Goal: Information Seeking & Learning: Find specific fact

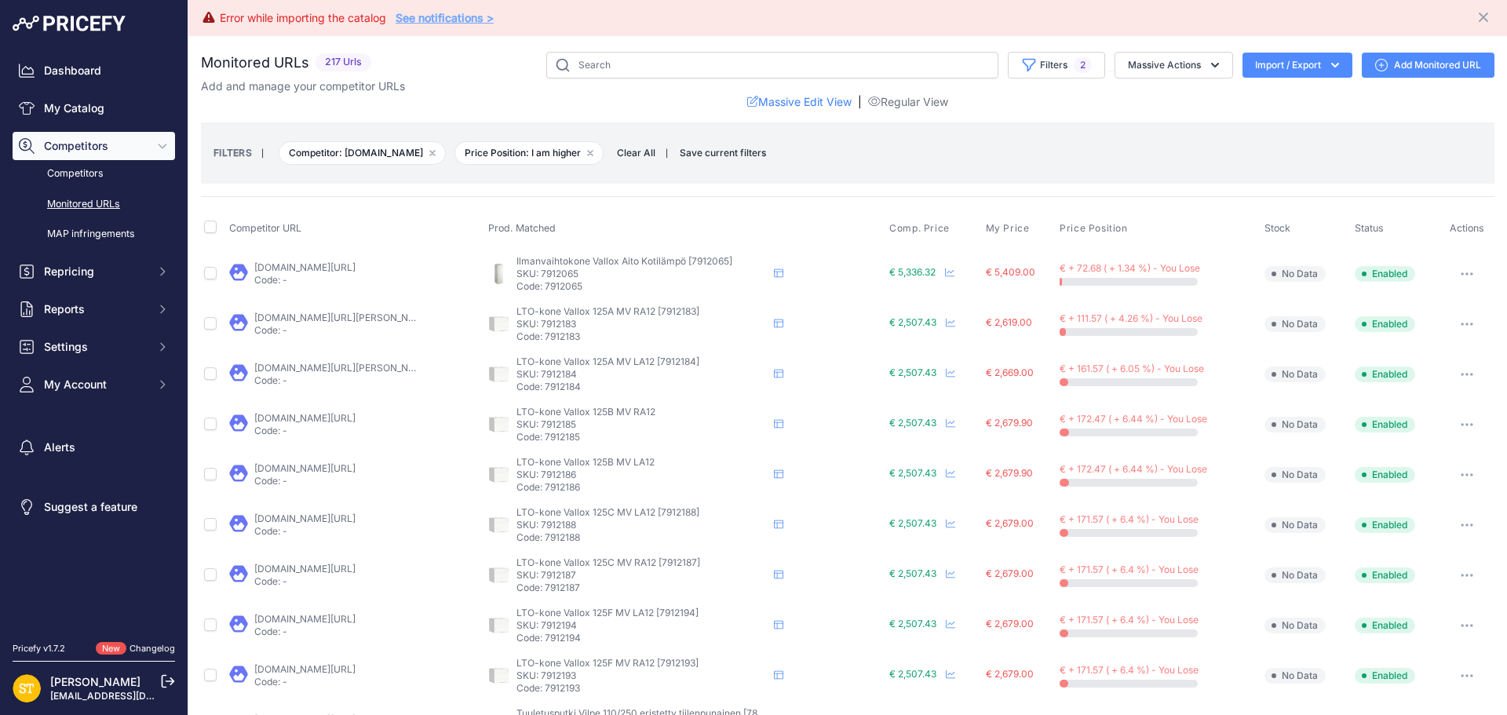
click at [553, 714] on p "SKU: 7814909" at bounding box center [641, 726] width 251 height 13
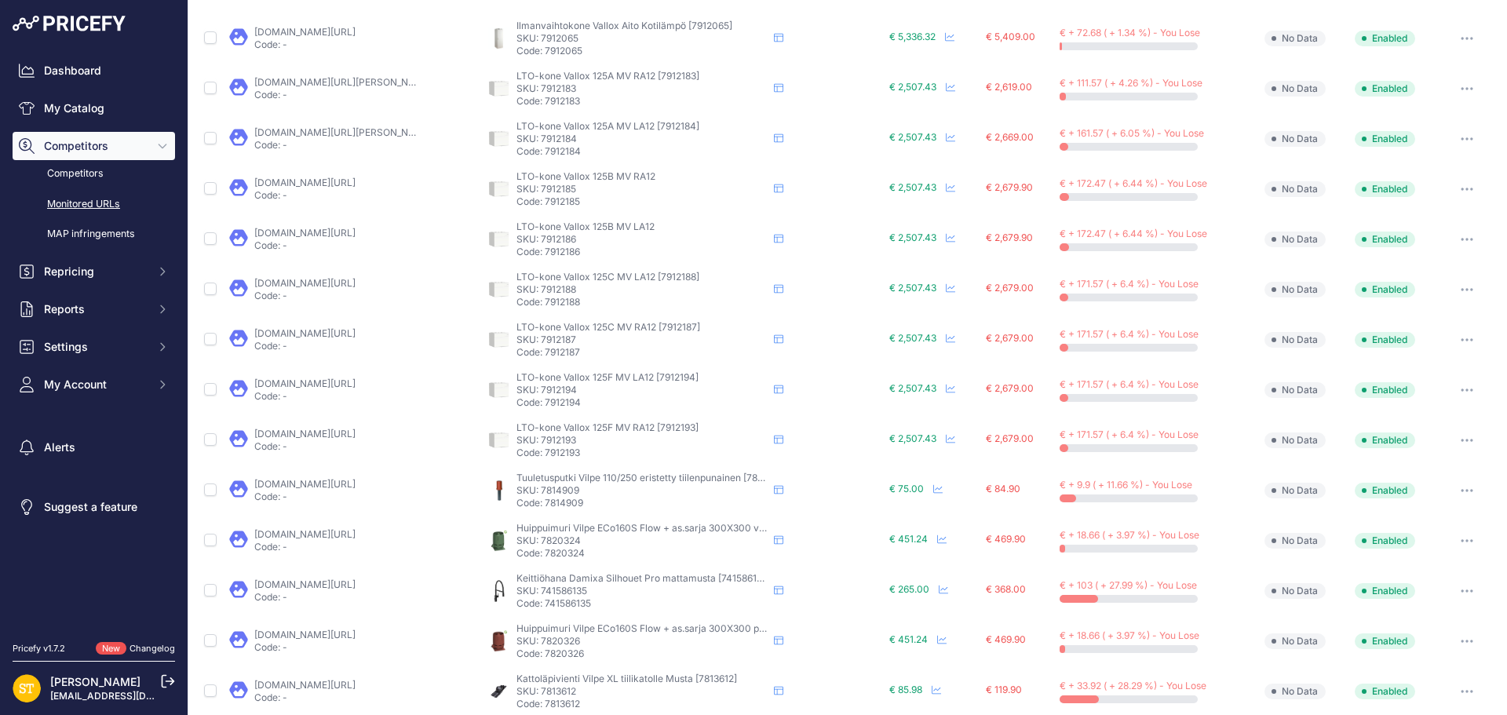
click at [316, 481] on link "[DOMAIN_NAME][URL]" at bounding box center [304, 484] width 101 height 12
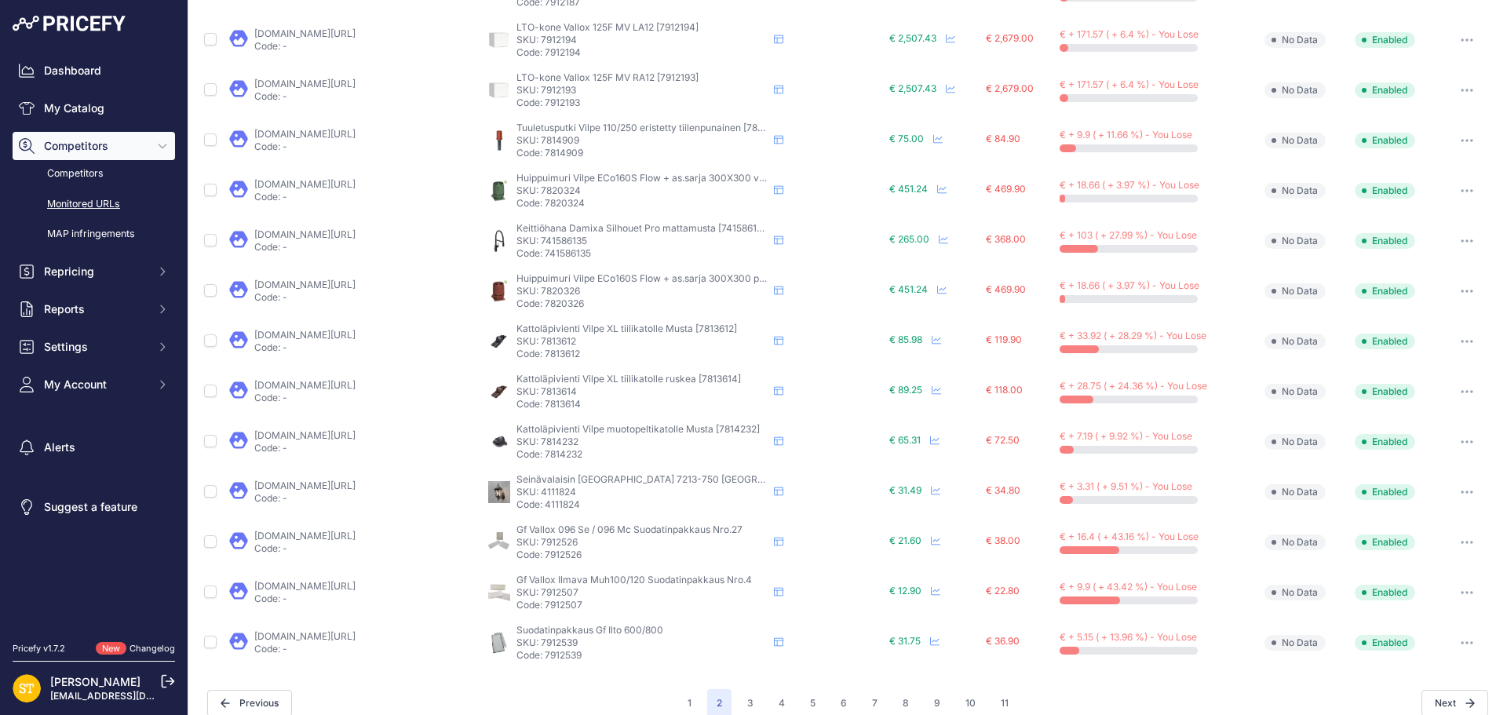
scroll to position [604, 0]
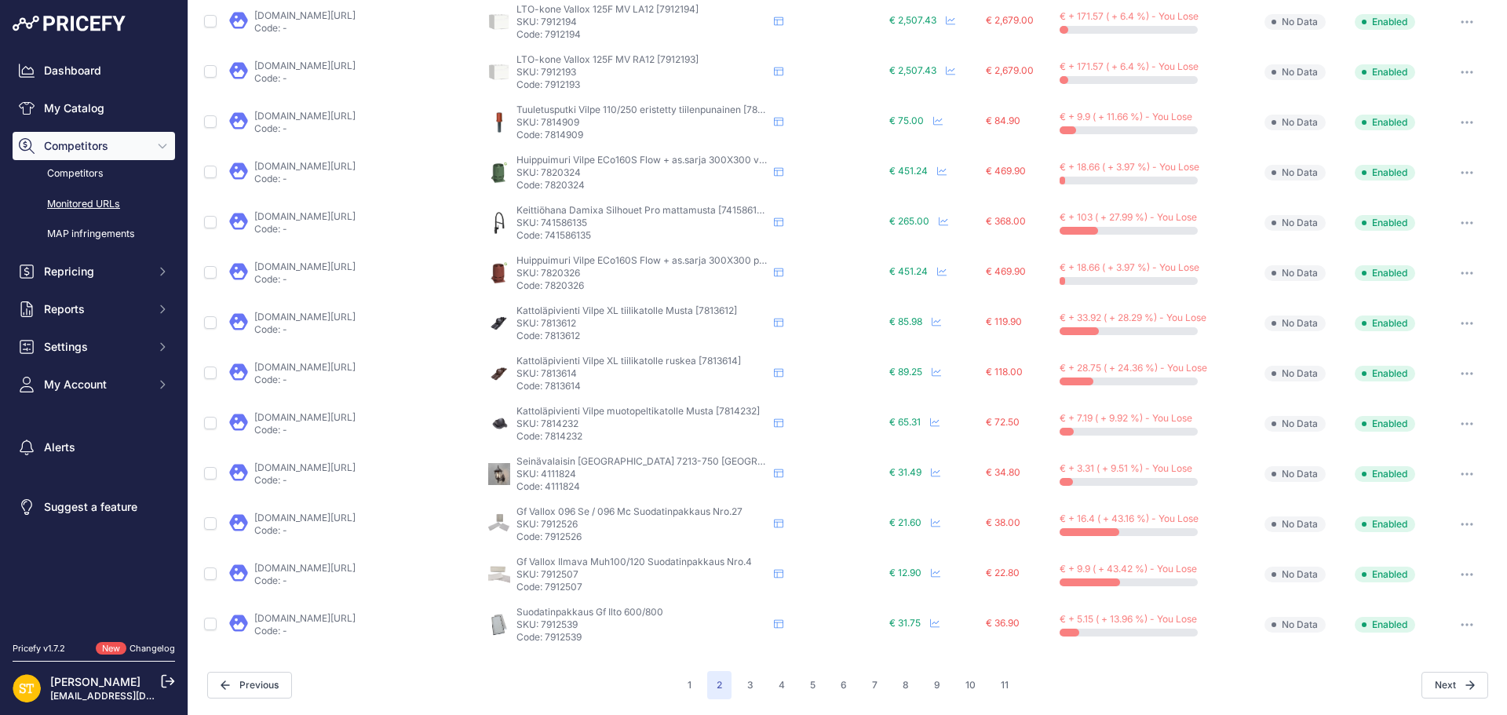
click at [556, 625] on p "SKU: 7912539" at bounding box center [641, 624] width 251 height 13
copy p "7912539"
click at [334, 622] on link "[DOMAIN_NAME][URL]" at bounding box center [304, 618] width 101 height 12
click at [1461, 624] on icon "button" at bounding box center [1467, 624] width 13 height 3
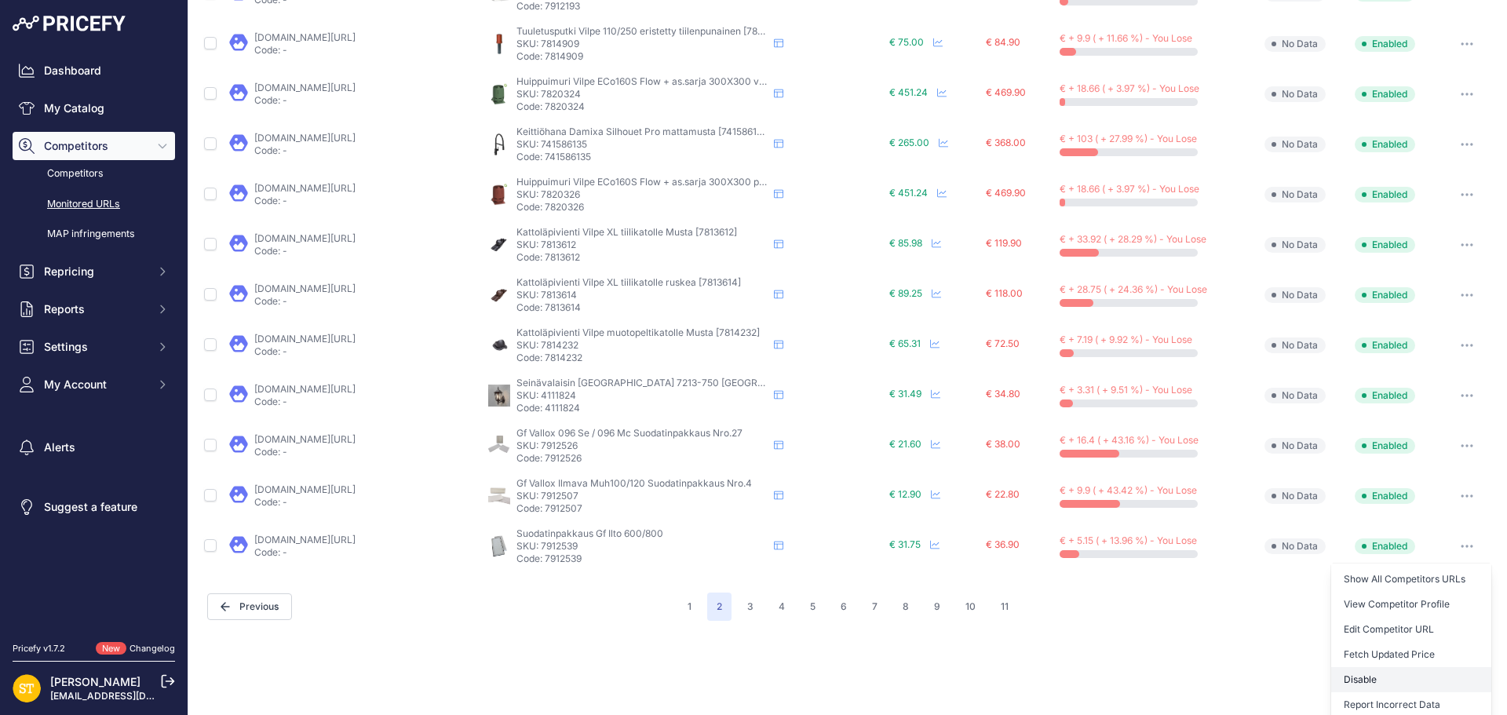
click at [1359, 676] on button "Disable" at bounding box center [1411, 679] width 160 height 25
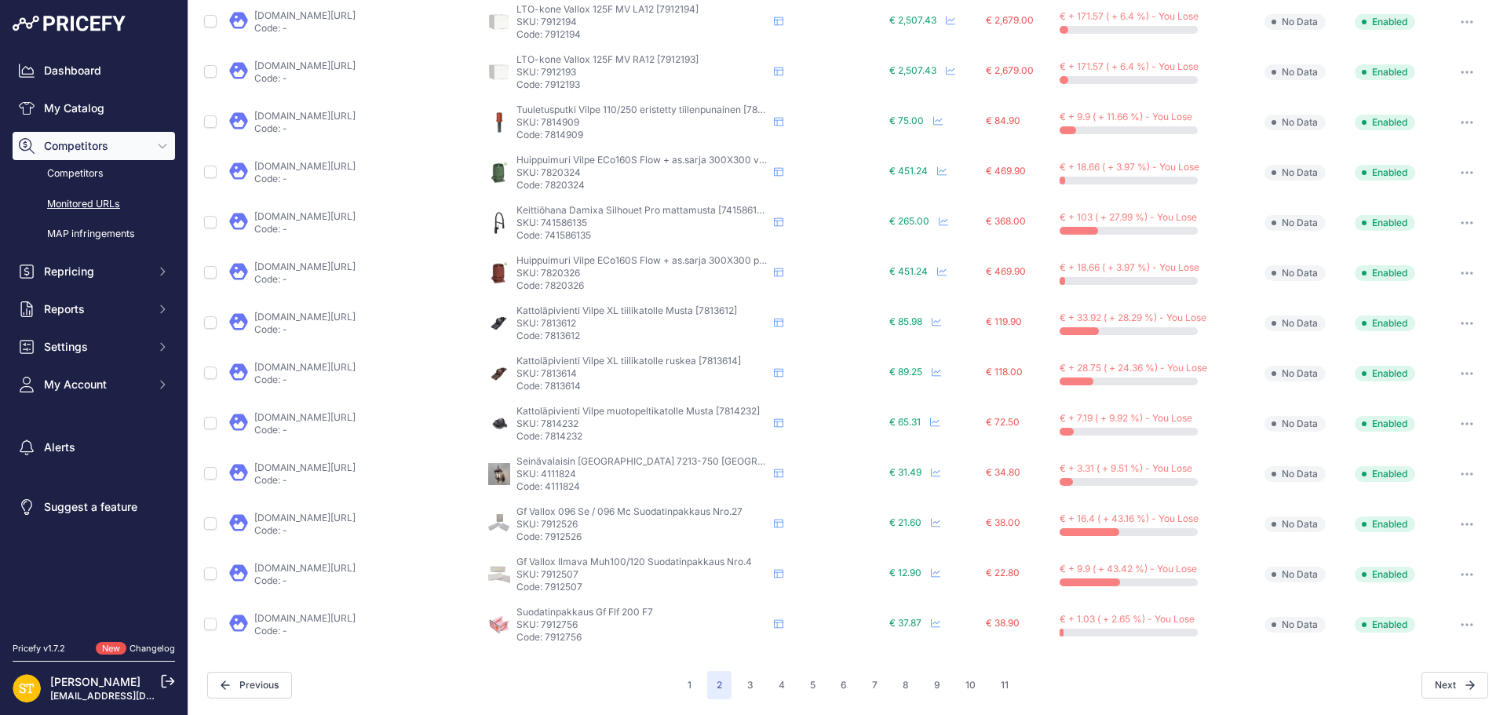
click at [558, 625] on p "SKU: 7912756" at bounding box center [641, 624] width 251 height 13
copy p "7912756"
click at [356, 617] on link "[DOMAIN_NAME][URL]" at bounding box center [304, 618] width 101 height 12
click at [744, 687] on button "3" at bounding box center [750, 685] width 25 height 28
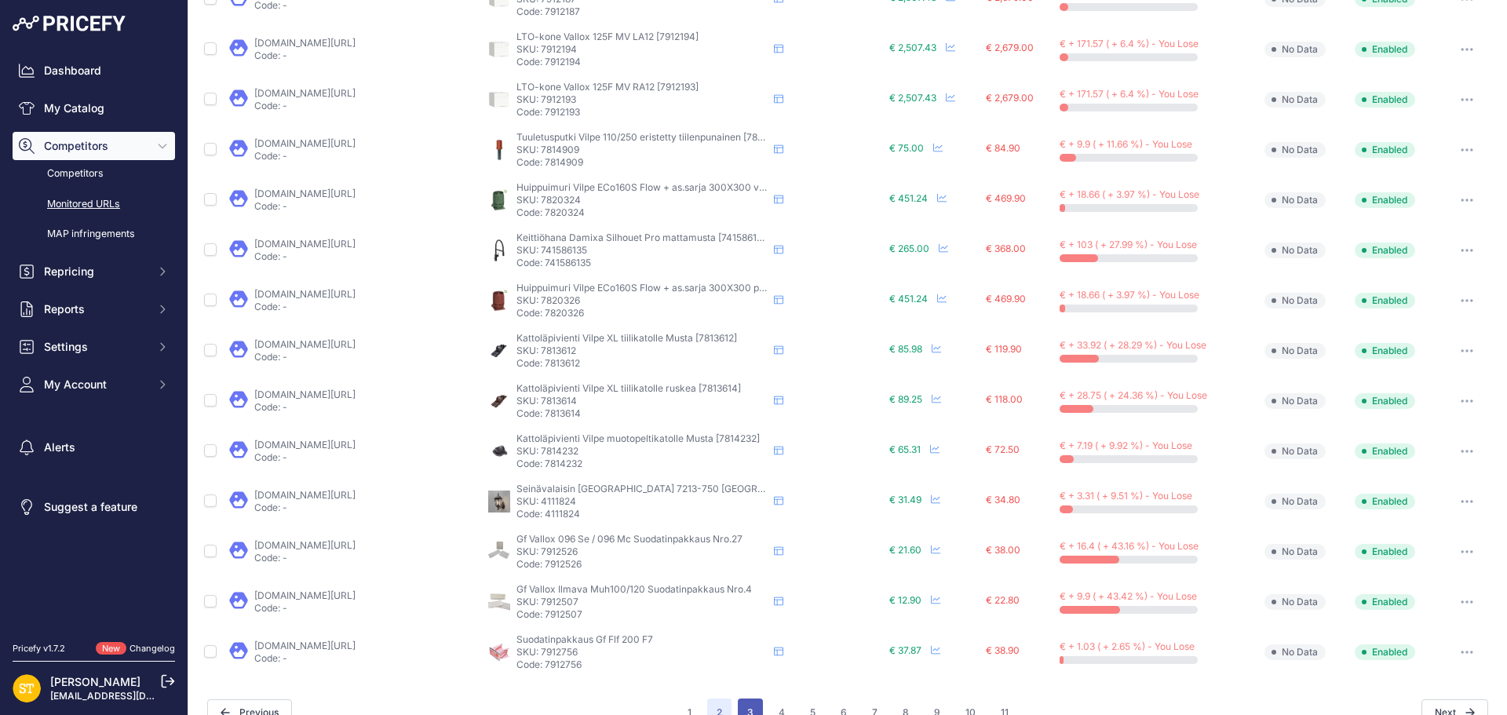
scroll to position [631, 0]
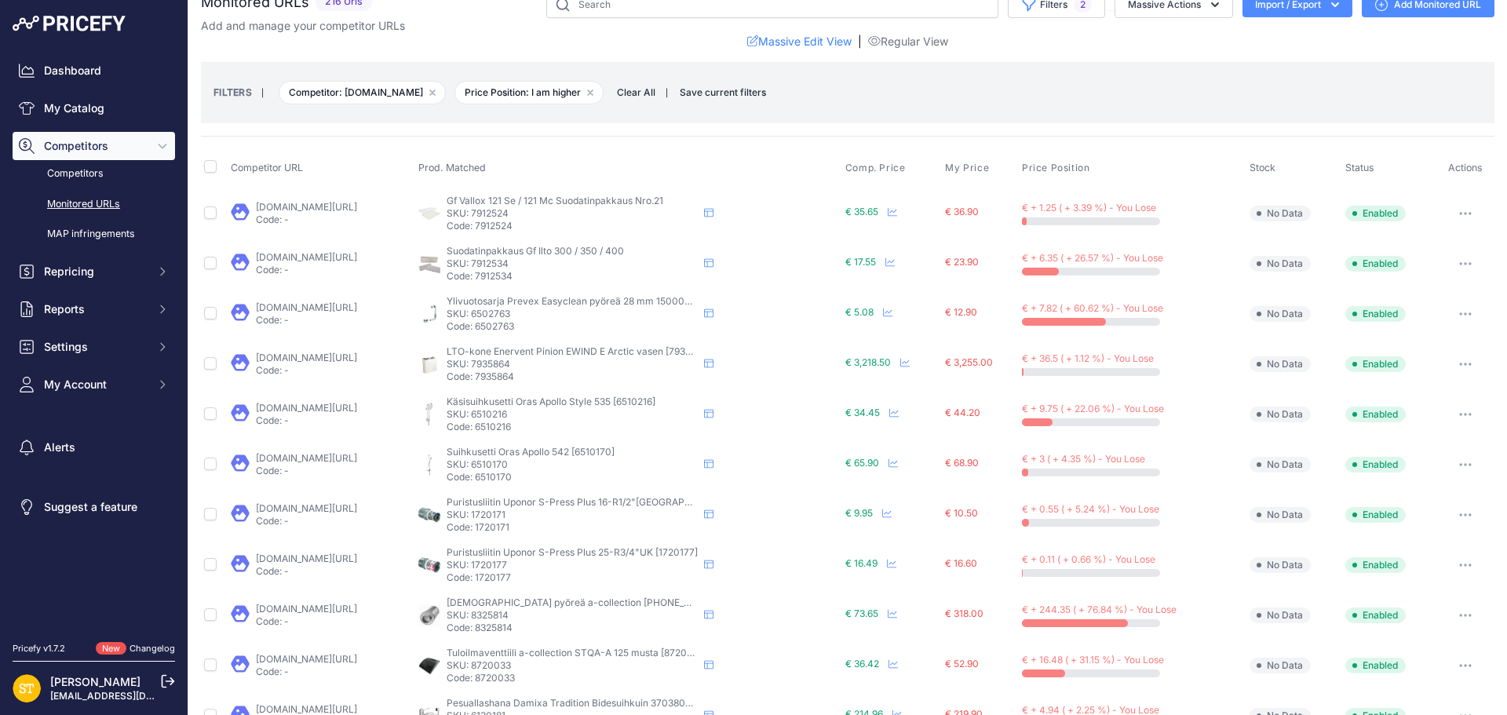
scroll to position [54, 0]
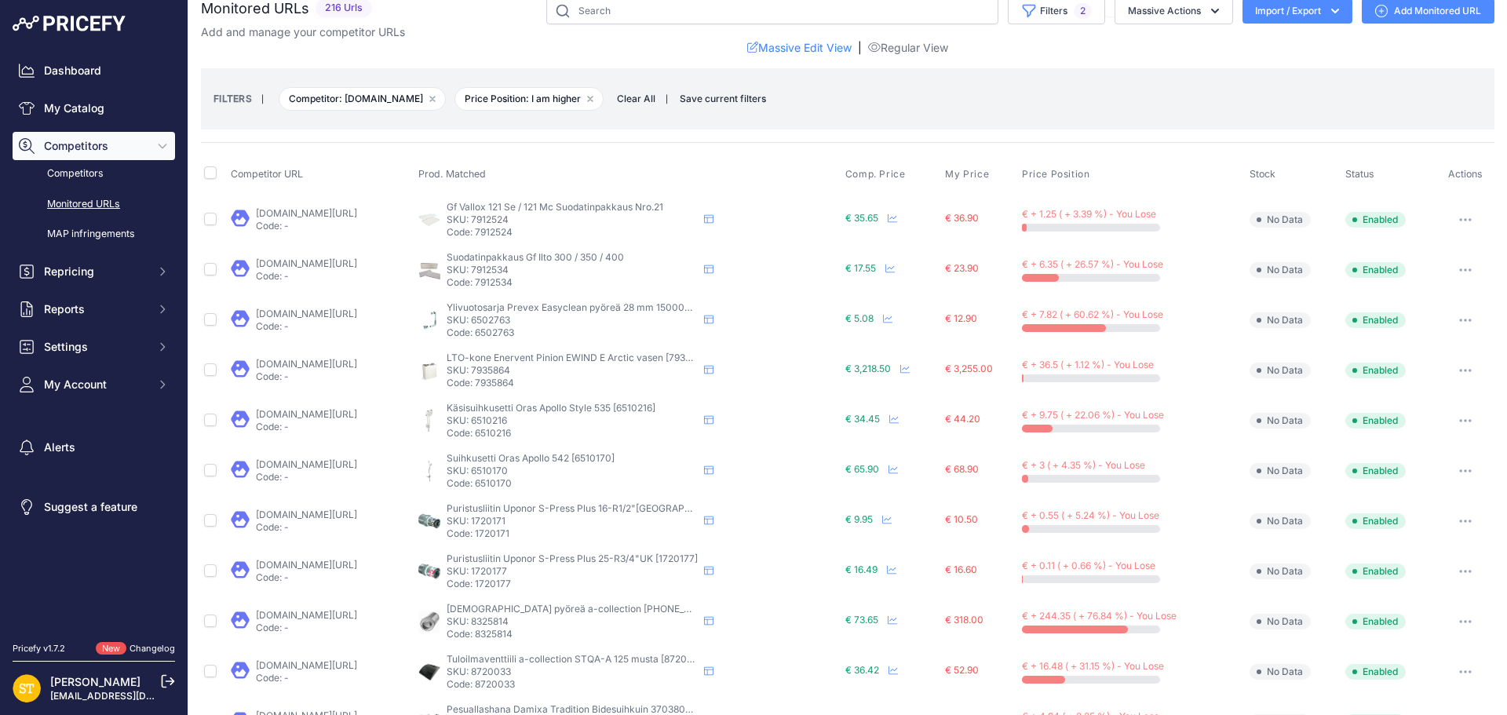
click at [558, 220] on p "SKU: 7912524" at bounding box center [572, 219] width 251 height 13
copy p "7912524"
click at [357, 214] on link "[DOMAIN_NAME][URL]" at bounding box center [306, 213] width 101 height 12
click at [566, 267] on p "SKU: 7912534" at bounding box center [572, 270] width 251 height 13
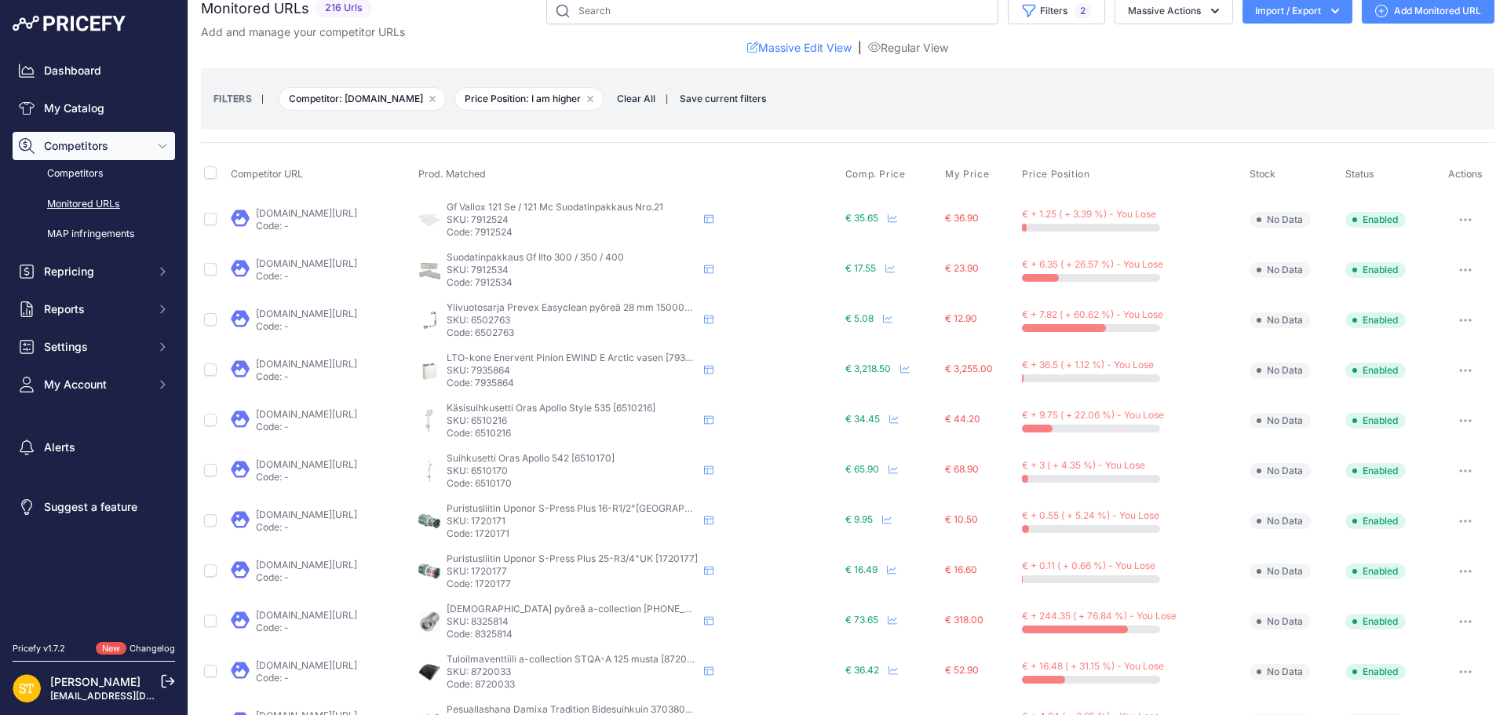
click at [566, 267] on p "SKU: 7912534" at bounding box center [572, 270] width 251 height 13
copy p "7912534"
click at [334, 264] on link "[DOMAIN_NAME][URL]" at bounding box center [306, 263] width 101 height 12
click at [1462, 269] on button "button" at bounding box center [1465, 270] width 31 height 22
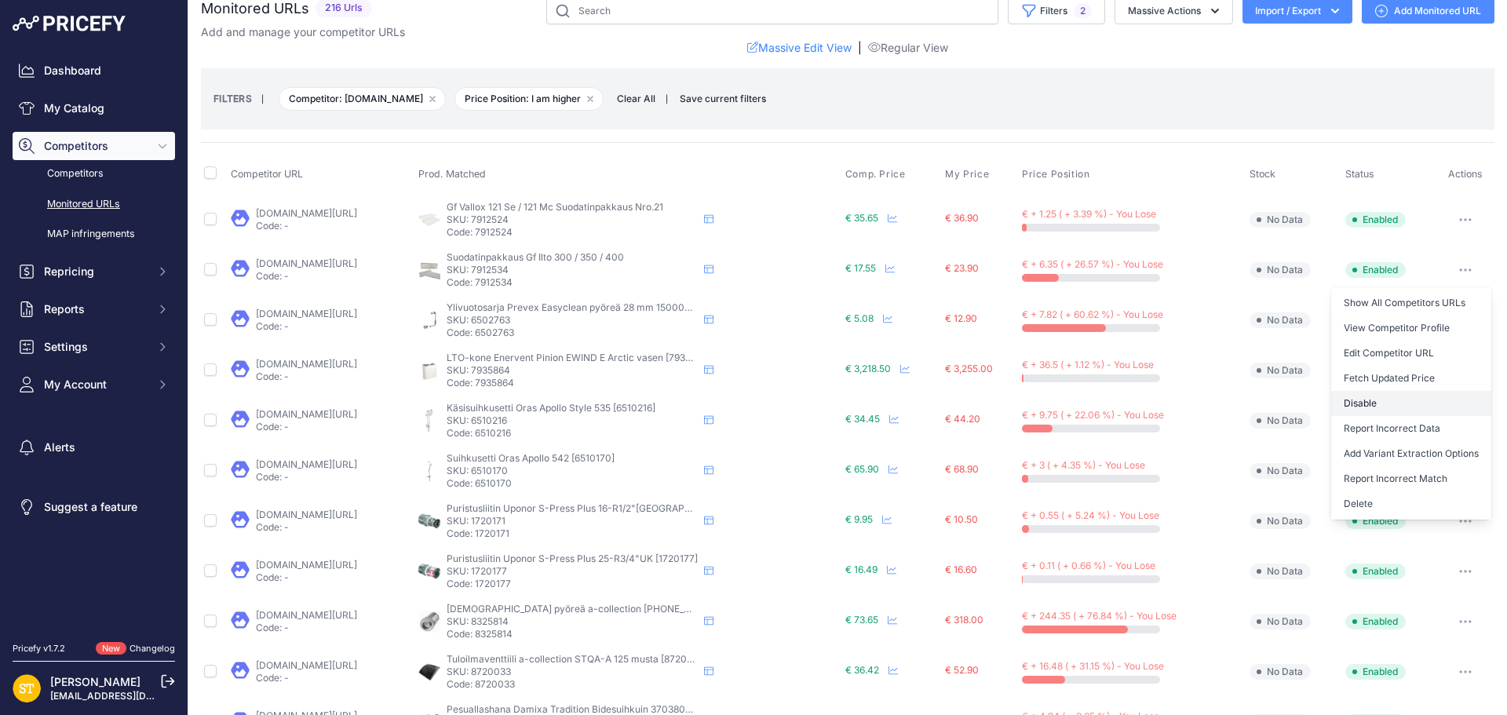
click at [1386, 407] on button "Disable" at bounding box center [1411, 403] width 160 height 25
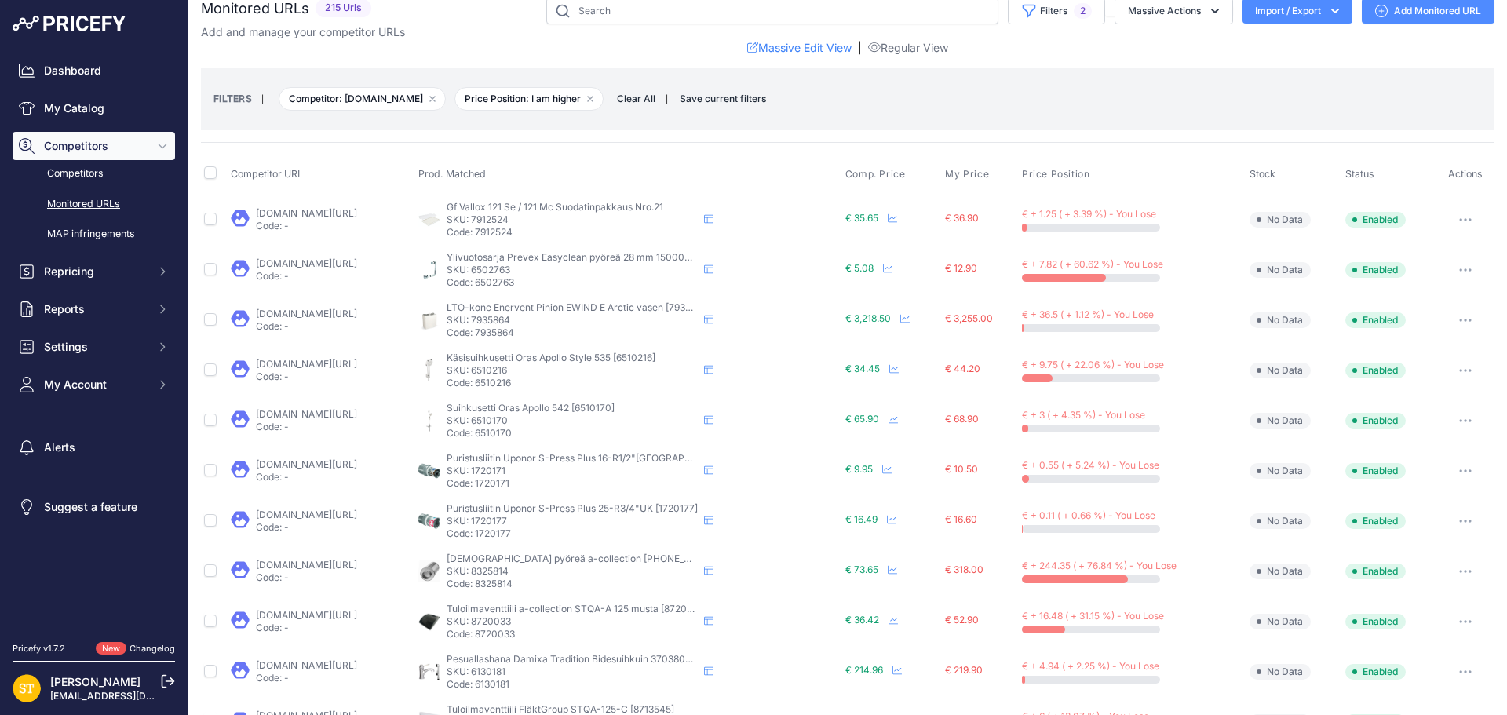
click at [546, 472] on p "SKU: 1720171" at bounding box center [572, 471] width 251 height 13
copy p "1720171"
click at [355, 459] on link "[DOMAIN_NAME][URL]" at bounding box center [306, 464] width 101 height 12
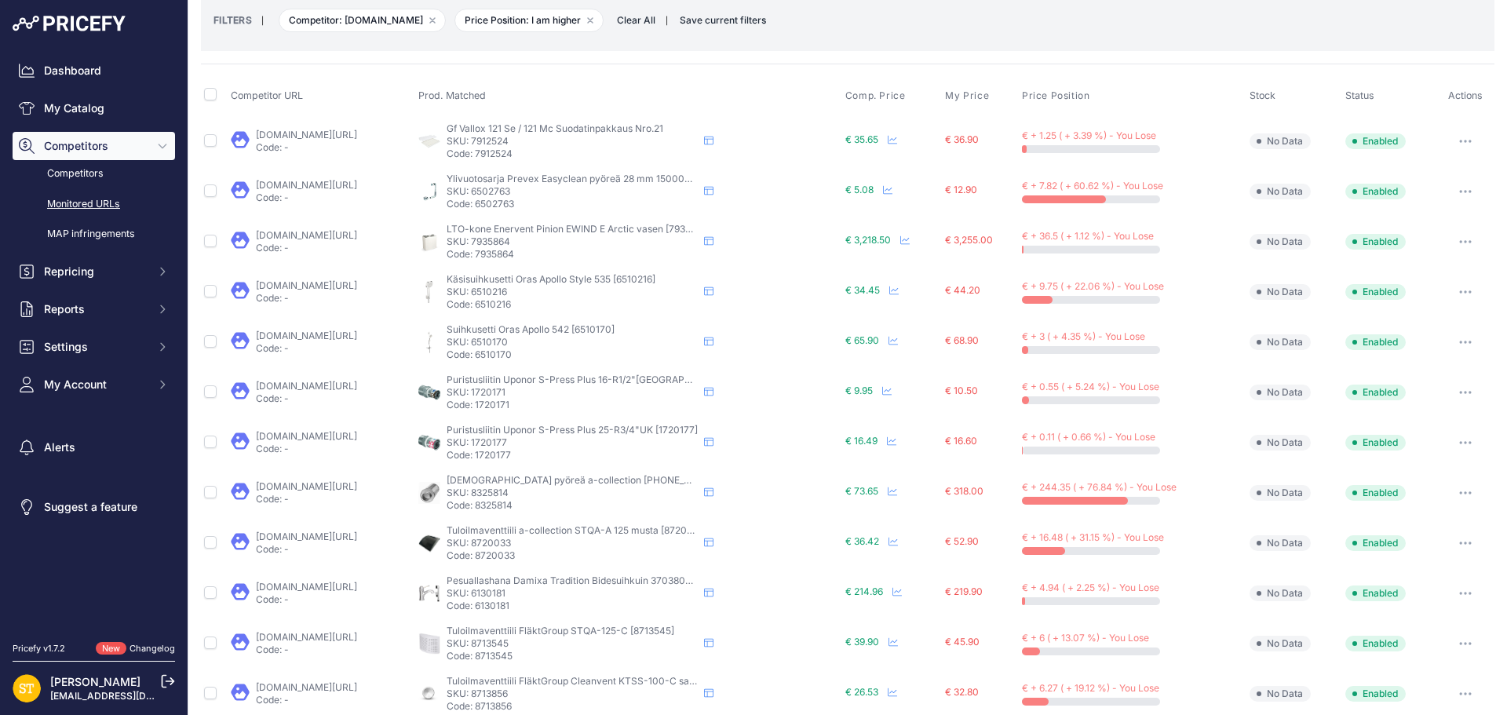
click at [556, 446] on p "SKU: 1720177" at bounding box center [572, 442] width 251 height 13
copy p "1720177"
click at [344, 436] on link "[DOMAIN_NAME][URL]" at bounding box center [306, 436] width 101 height 12
